Goal: Task Accomplishment & Management: Complete application form

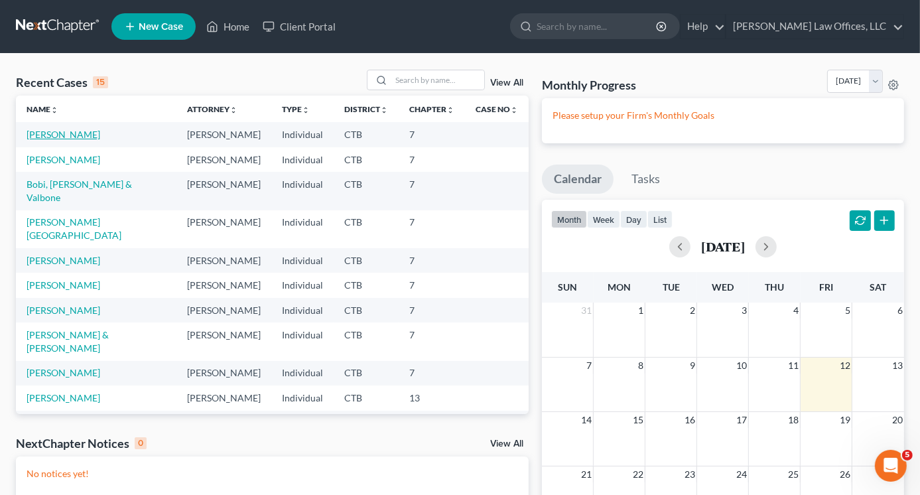
click at [69, 133] on link "[PERSON_NAME]" at bounding box center [64, 134] width 74 height 11
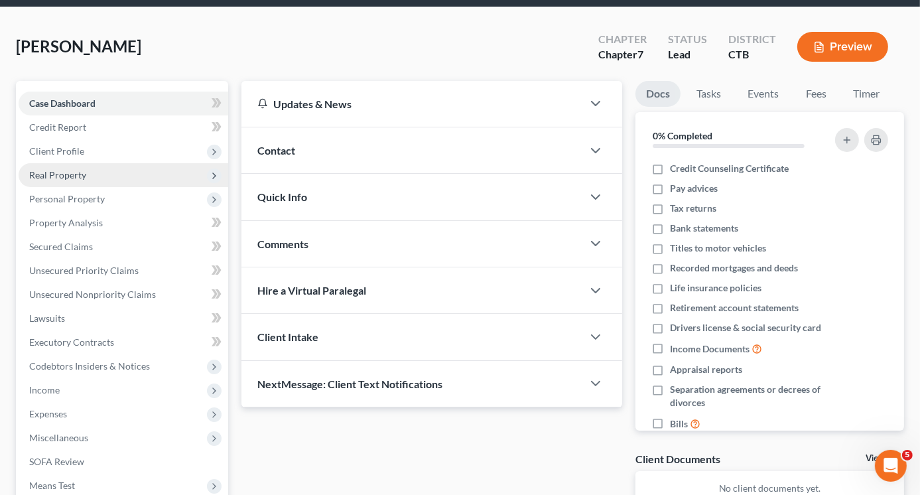
scroll to position [66, 0]
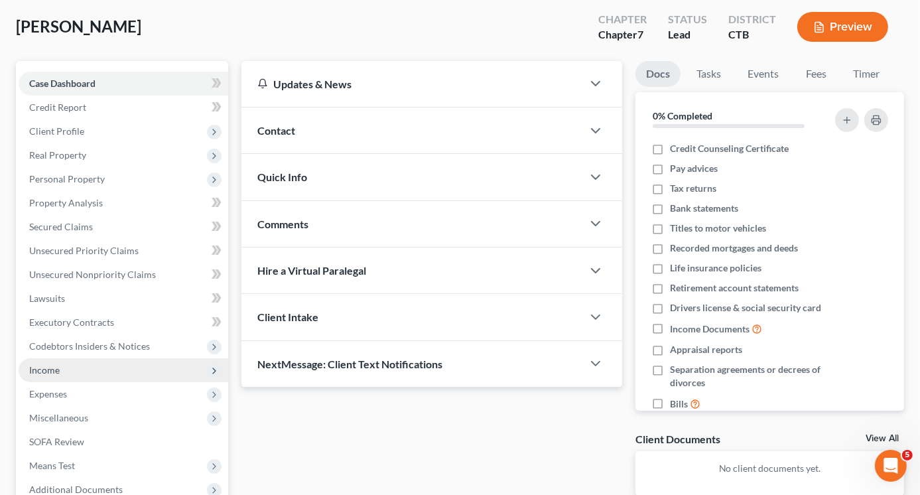
click at [47, 370] on span "Income" at bounding box center [44, 369] width 31 height 11
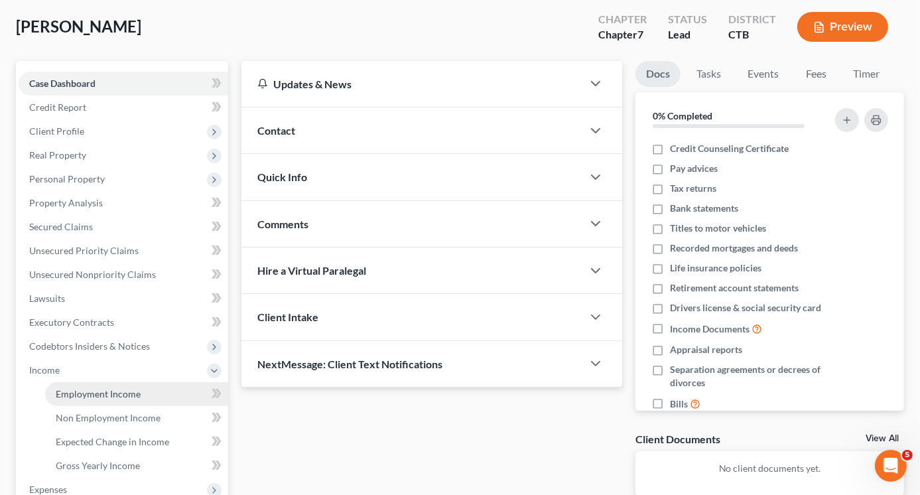
click at [97, 391] on span "Employment Income" at bounding box center [98, 393] width 85 height 11
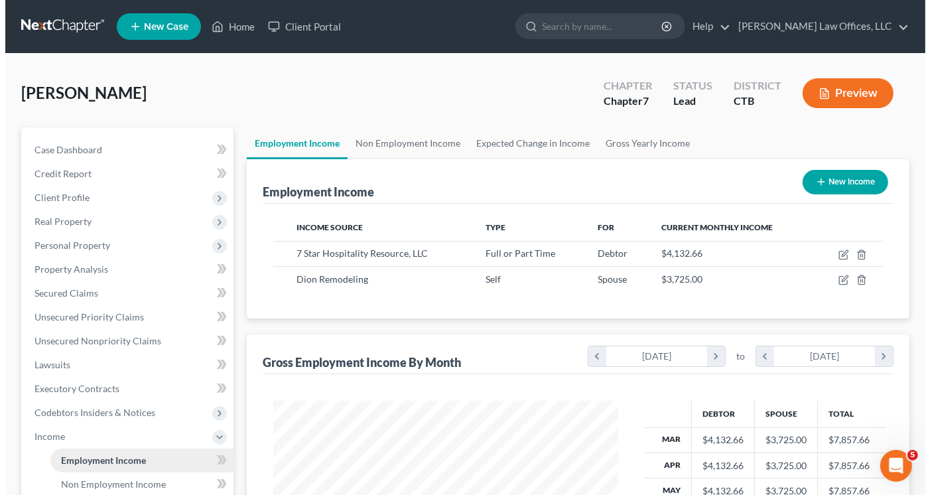
scroll to position [236, 371]
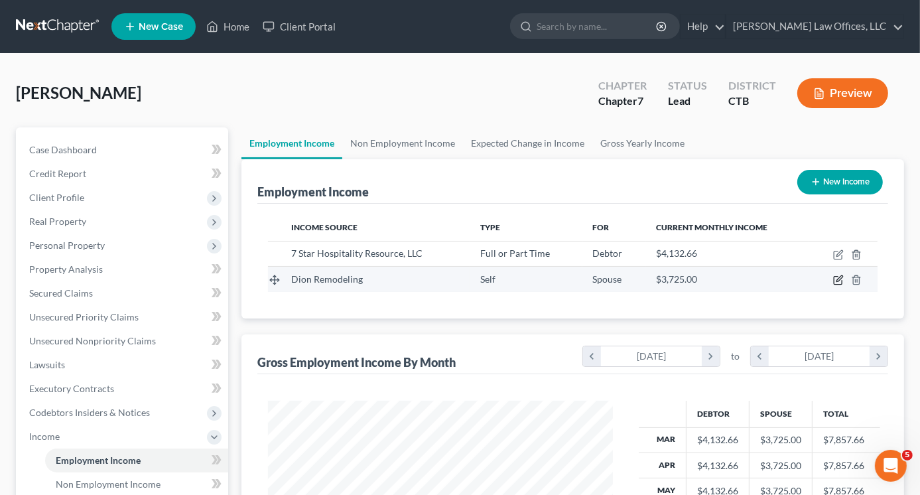
click at [839, 280] on icon "button" at bounding box center [840, 279] width 6 height 6
select select "1"
select select "6"
select select "0"
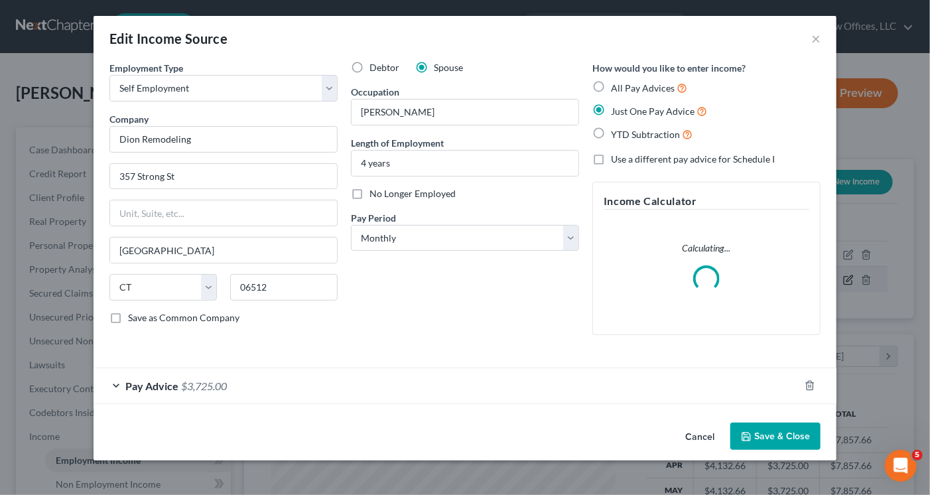
scroll to position [236, 376]
click at [212, 392] on div "Pay Advice $3,725.00" at bounding box center [447, 385] width 706 height 35
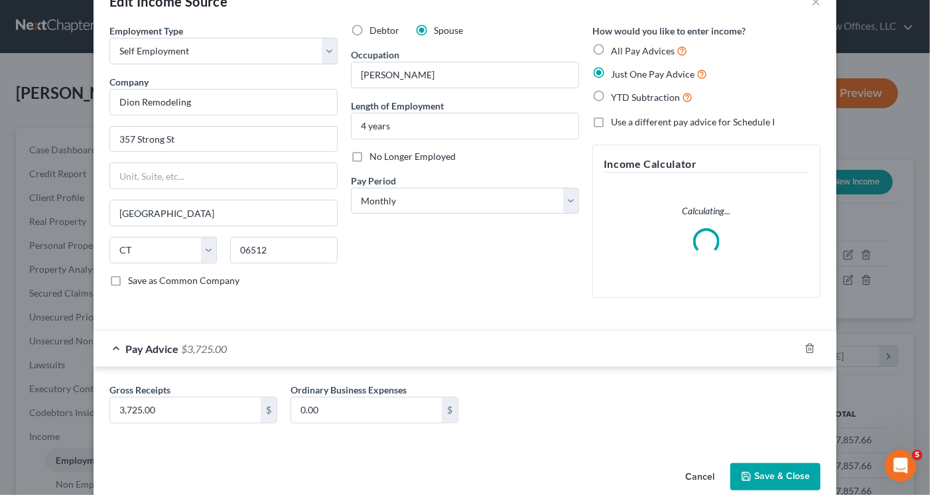
scroll to position [58, 0]
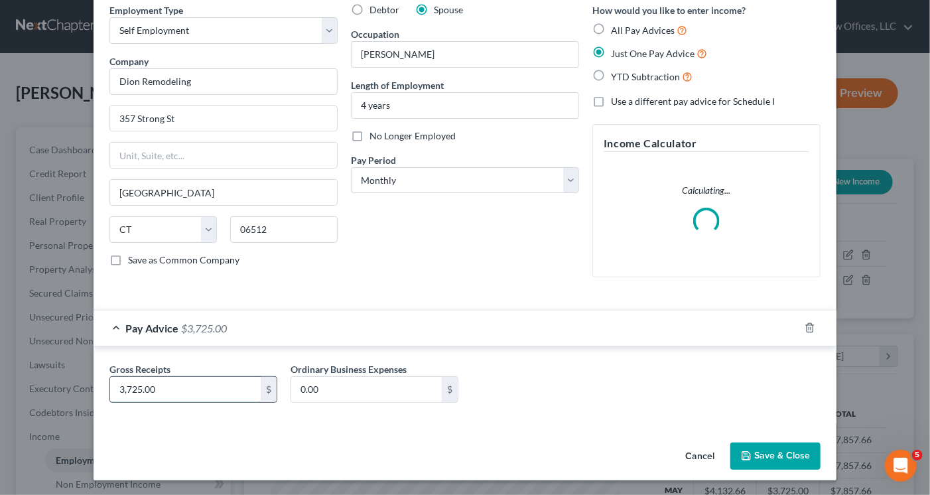
click at [199, 386] on input "3,725.00" at bounding box center [185, 389] width 151 height 25
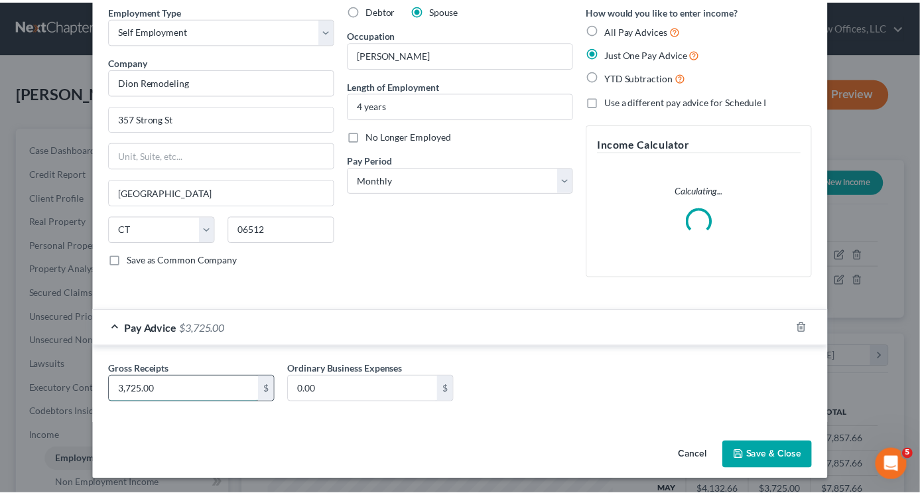
scroll to position [46, 0]
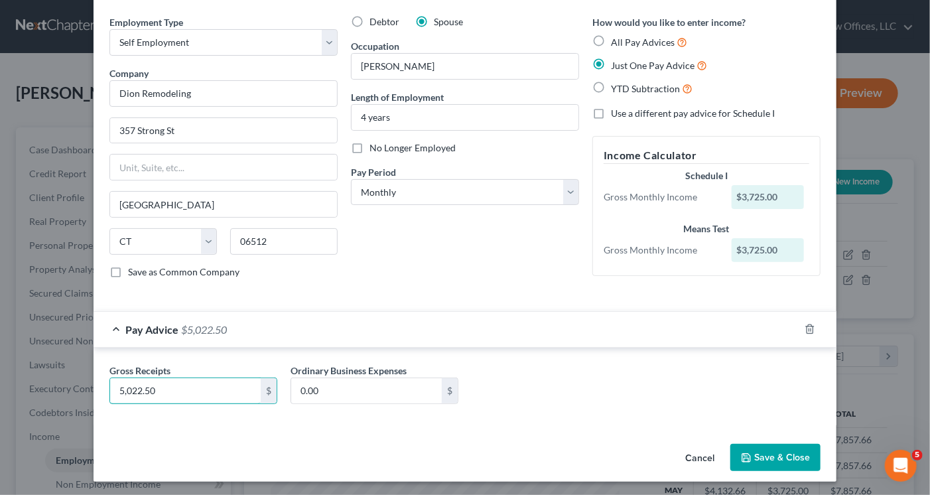
type input "5,022.50"
click at [770, 455] on button "Save & Close" at bounding box center [776, 458] width 90 height 28
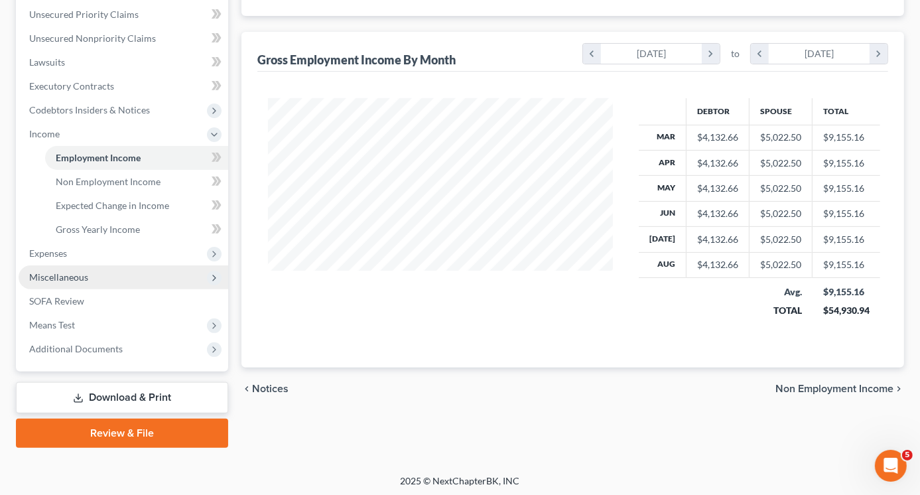
scroll to position [305, 0]
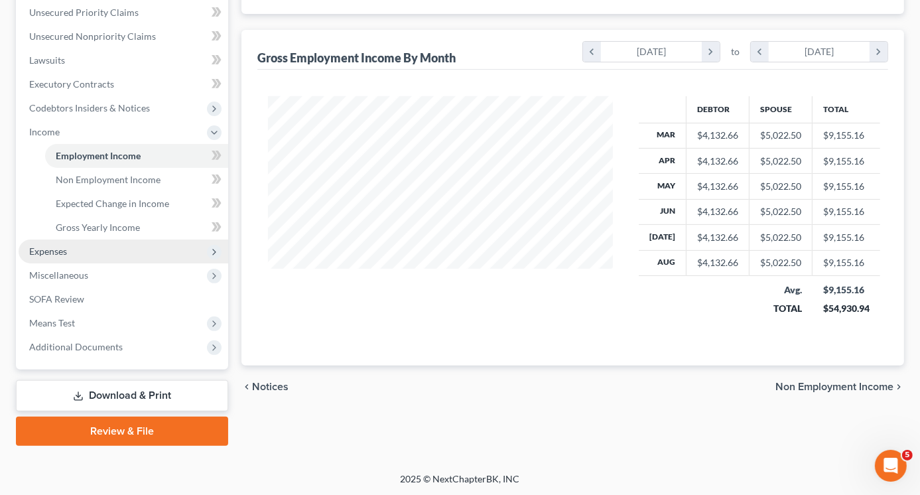
click at [70, 256] on span "Expenses" at bounding box center [124, 252] width 210 height 24
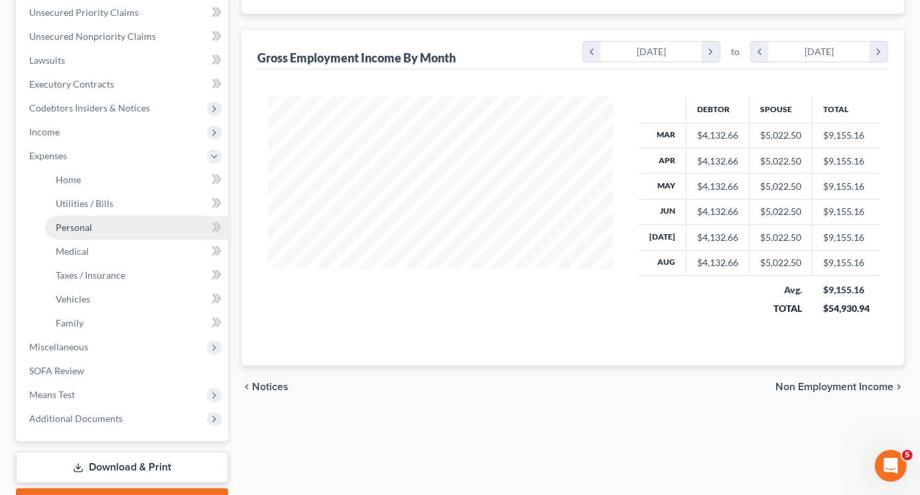
click at [74, 232] on span "Personal" at bounding box center [74, 227] width 37 height 11
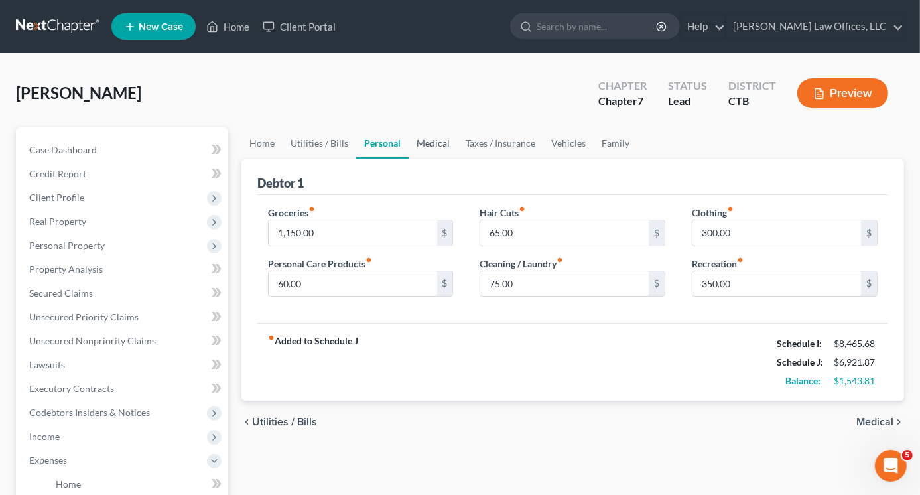
click at [433, 146] on link "Medical" at bounding box center [433, 143] width 49 height 32
